Goal: Communication & Community: Answer question/provide support

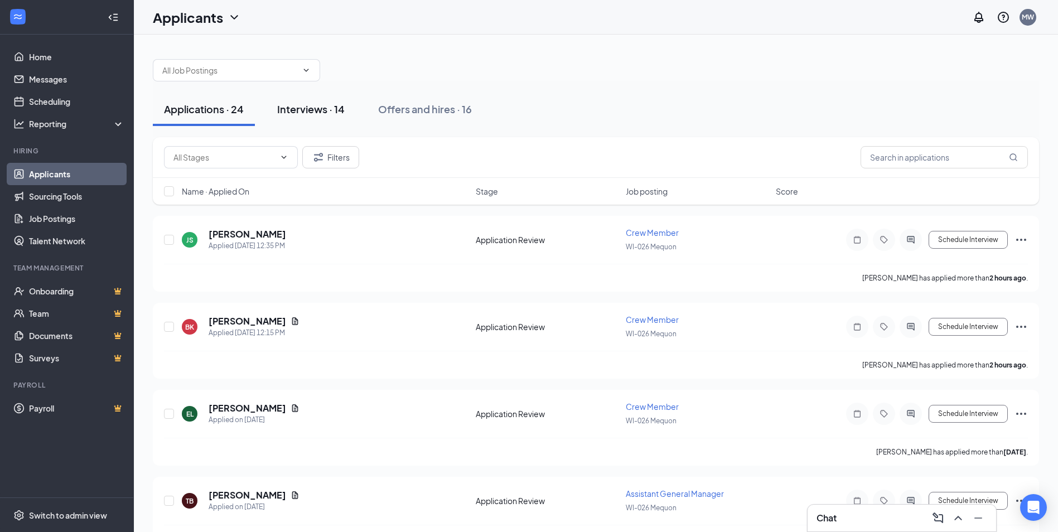
click at [306, 106] on div "Interviews · 14" at bounding box center [310, 109] width 67 height 14
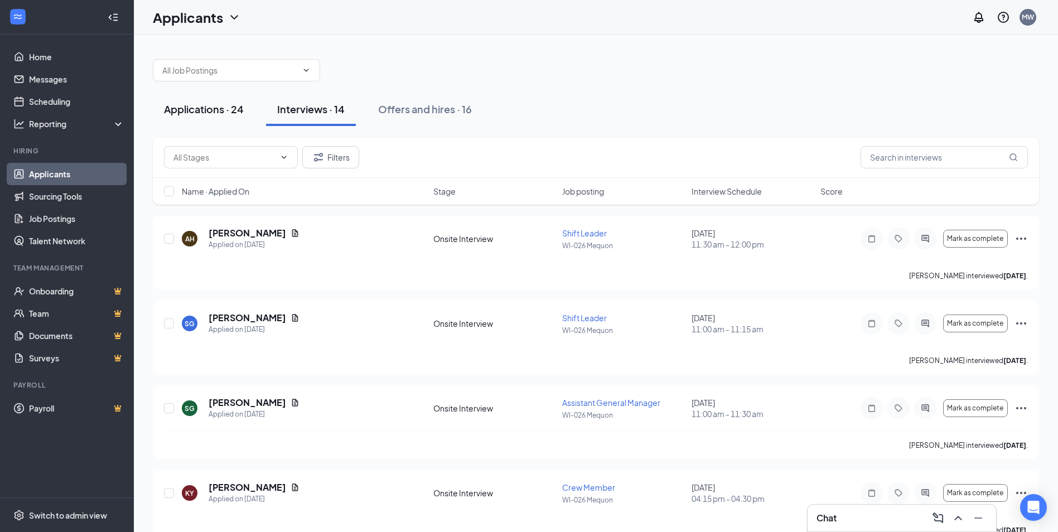
click at [227, 113] on div "Applications · 24" at bounding box center [204, 109] width 80 height 14
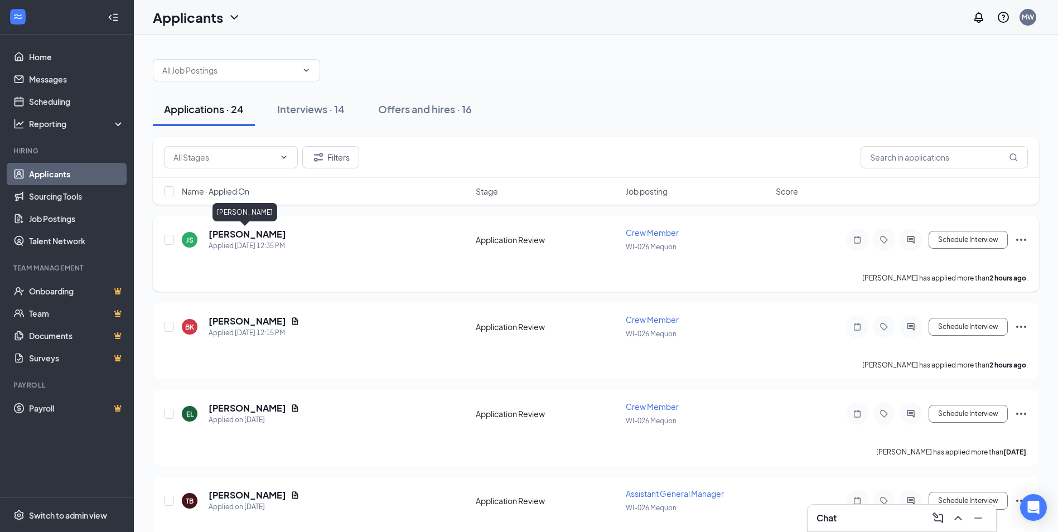
click at [240, 232] on div "JS Jadyn Siwicki Applied Today 12:35 PM Application Review Crew Member WI-026 M…" at bounding box center [596, 254] width 886 height 76
click at [240, 231] on h5 "[PERSON_NAME]" at bounding box center [248, 234] width 78 height 12
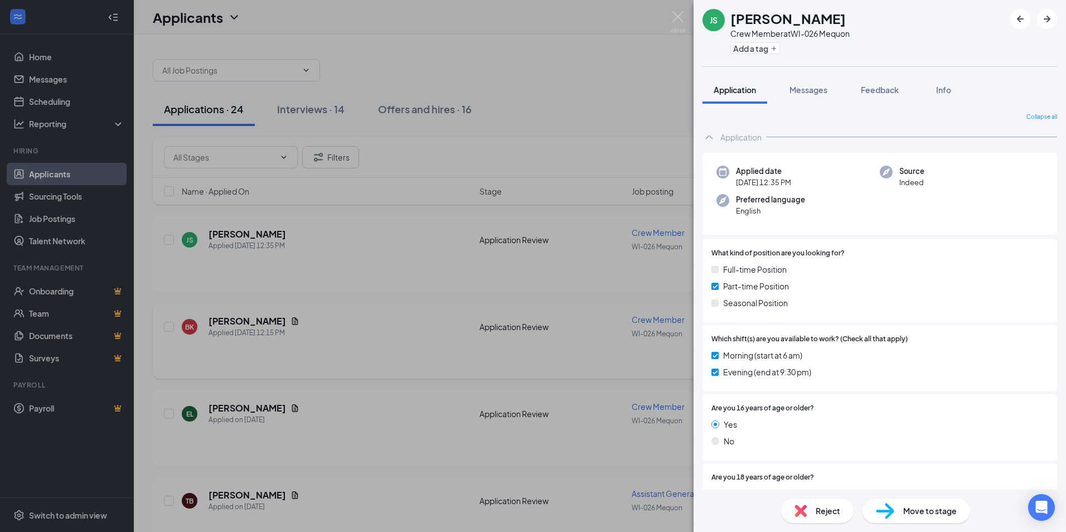
click at [570, 404] on div "JS Jadyn Siwicki Crew Member at WI-026 Mequon Add a tag Application Messages Fe…" at bounding box center [533, 266] width 1066 height 532
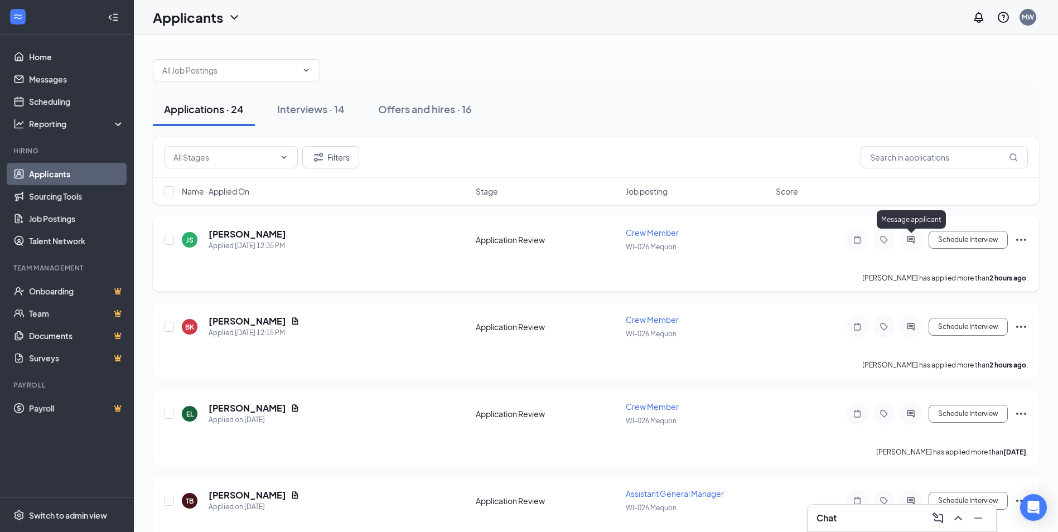
click at [903, 238] on div at bounding box center [911, 240] width 22 height 22
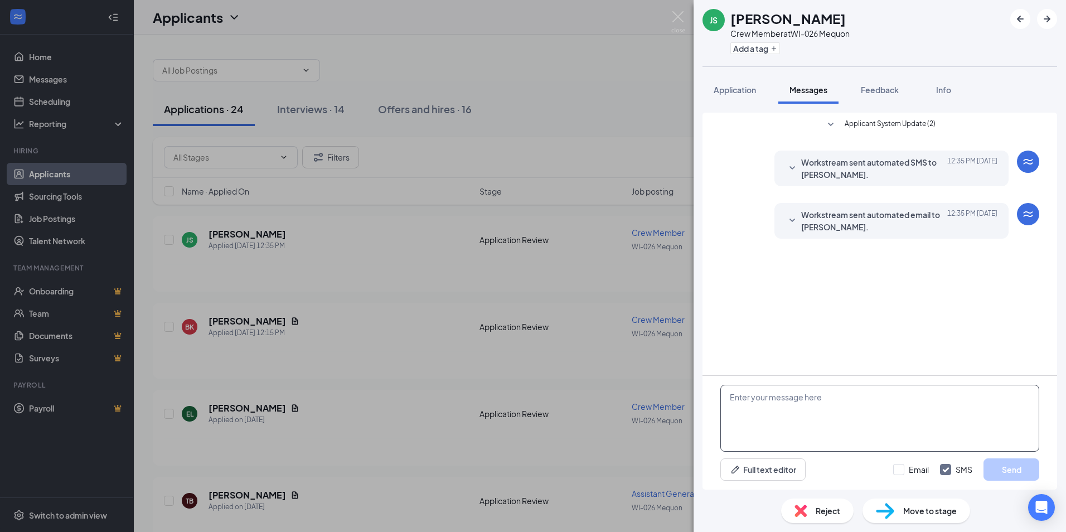
click at [852, 406] on textarea at bounding box center [880, 418] width 319 height 67
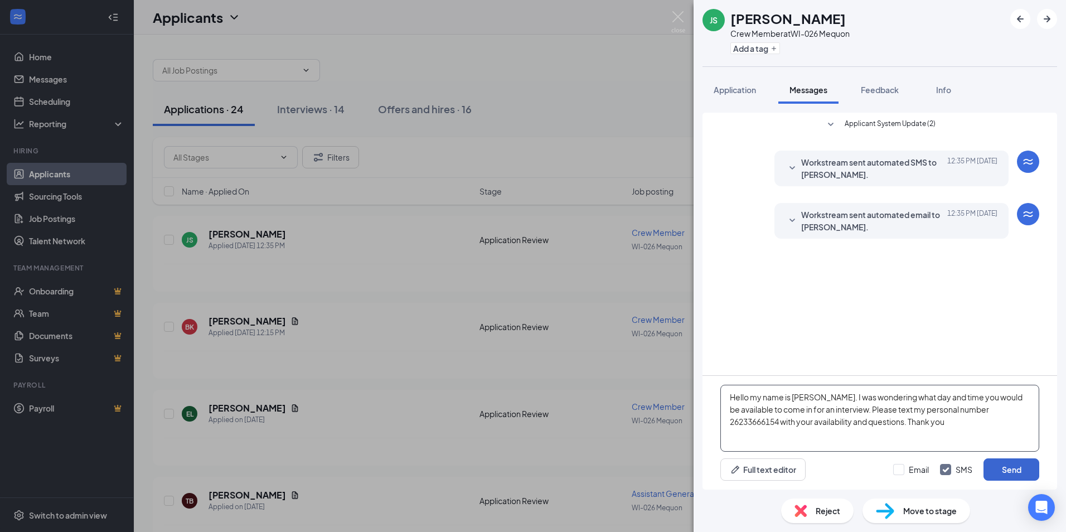
type textarea "Hello my name is Brittany. I was wondering what day and time you would be avail…"
click at [1009, 468] on button "Send" at bounding box center [1012, 469] width 56 height 22
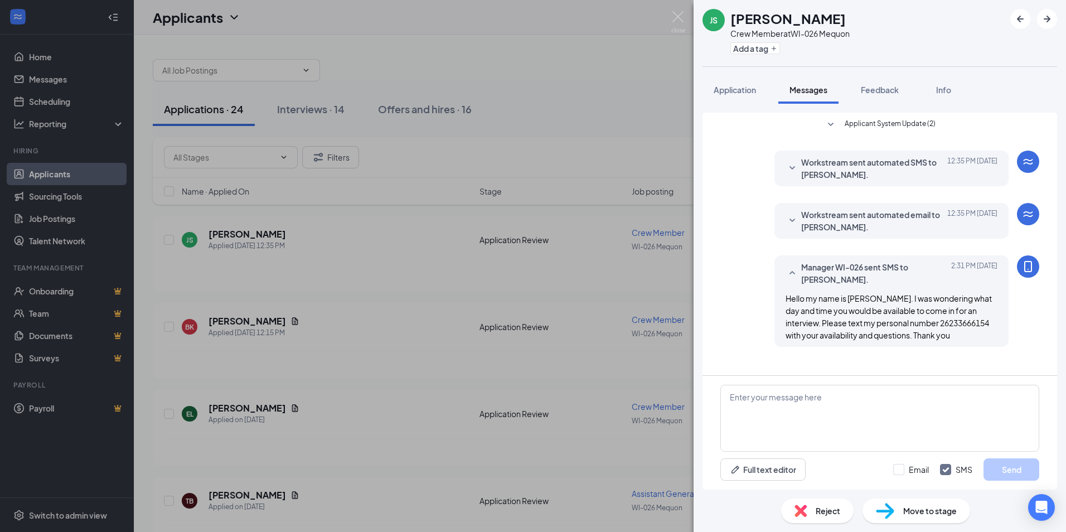
drag, startPoint x: 632, startPoint y: 212, endPoint x: 636, endPoint y: 193, distance: 19.8
click at [635, 202] on div "JS Jadyn Siwicki Crew Member at WI-026 Mequon Add a tag Application Messages Fe…" at bounding box center [533, 266] width 1066 height 532
